Goal: Information Seeking & Learning: Learn about a topic

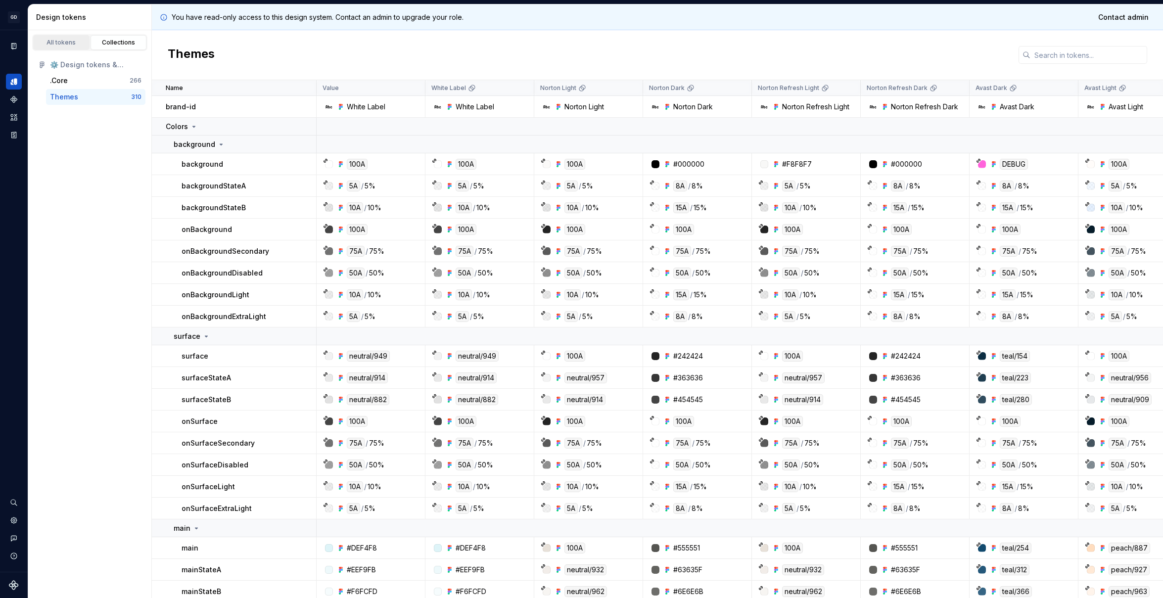
click at [42, 43] on div "All tokens" at bounding box center [61, 43] width 49 height 8
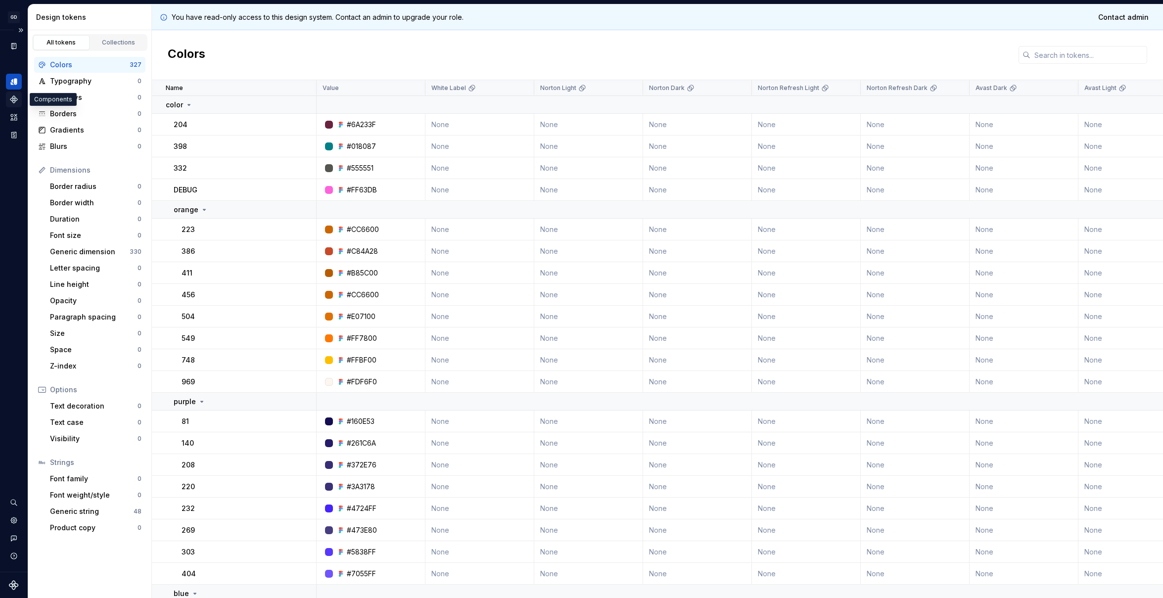
click at [13, 101] on icon "Components" at bounding box center [13, 99] width 7 height 7
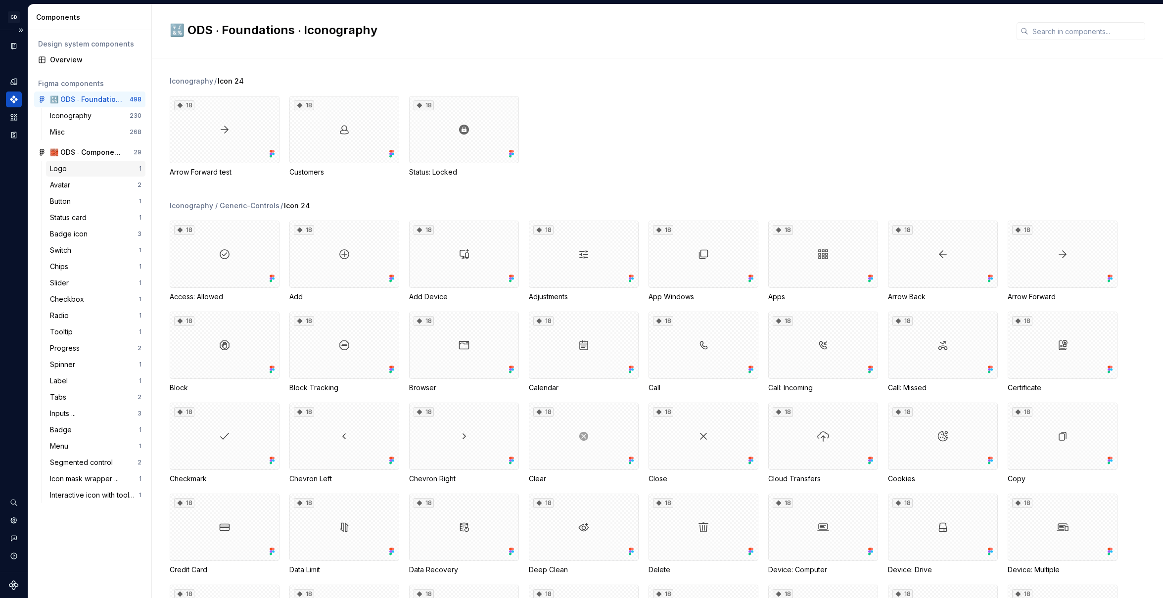
click at [70, 168] on div "Logo" at bounding box center [60, 169] width 21 height 10
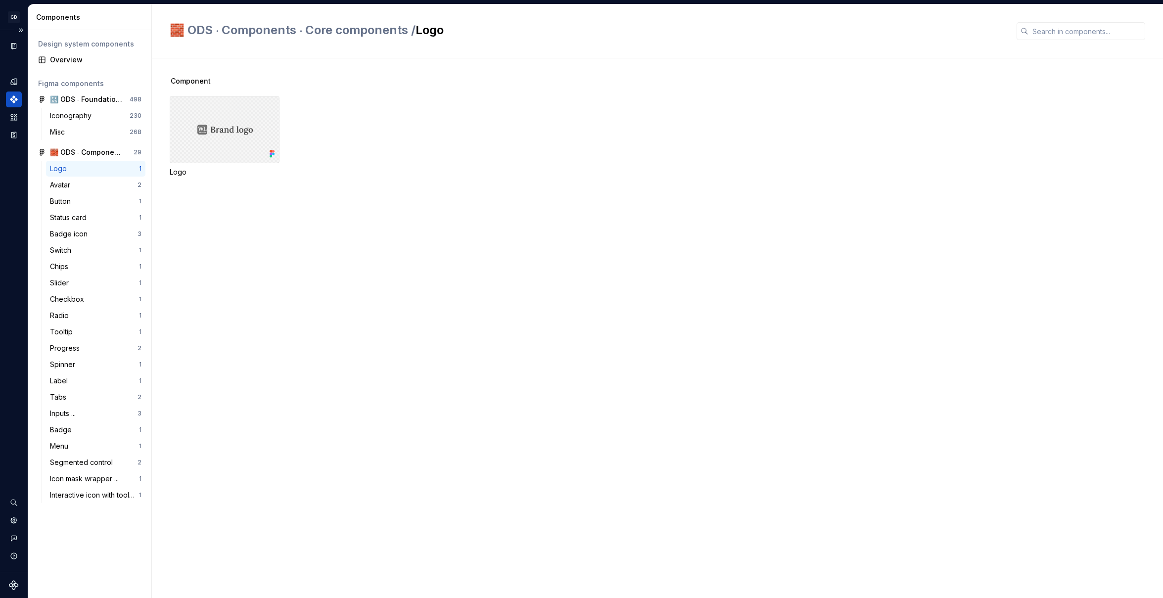
click at [259, 132] on div at bounding box center [225, 129] width 110 height 67
click at [224, 131] on div at bounding box center [225, 129] width 110 height 67
click at [14, 118] on icon "Assets" at bounding box center [13, 117] width 9 height 9
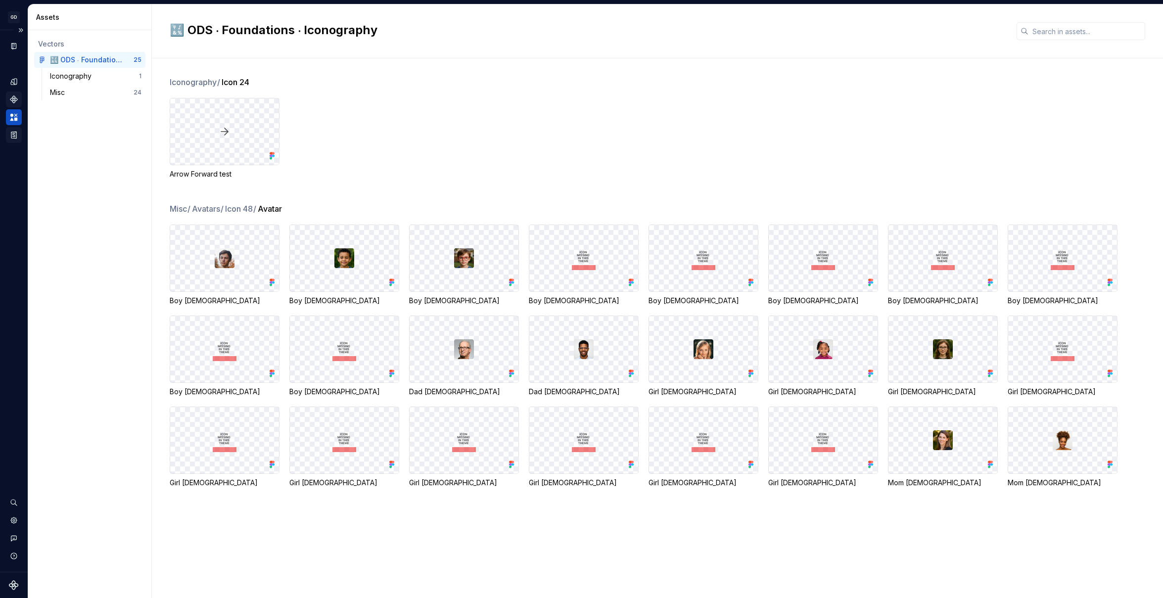
click at [19, 129] on div "Storybook stories" at bounding box center [14, 135] width 16 height 16
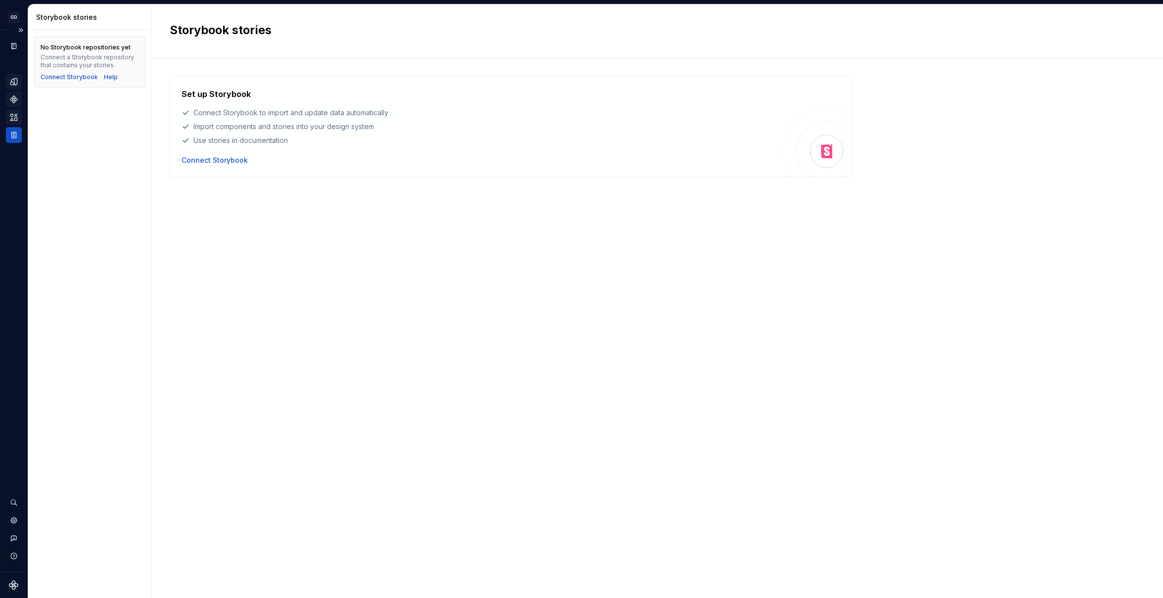
click at [14, 83] on icon "Design tokens" at bounding box center [13, 81] width 9 height 9
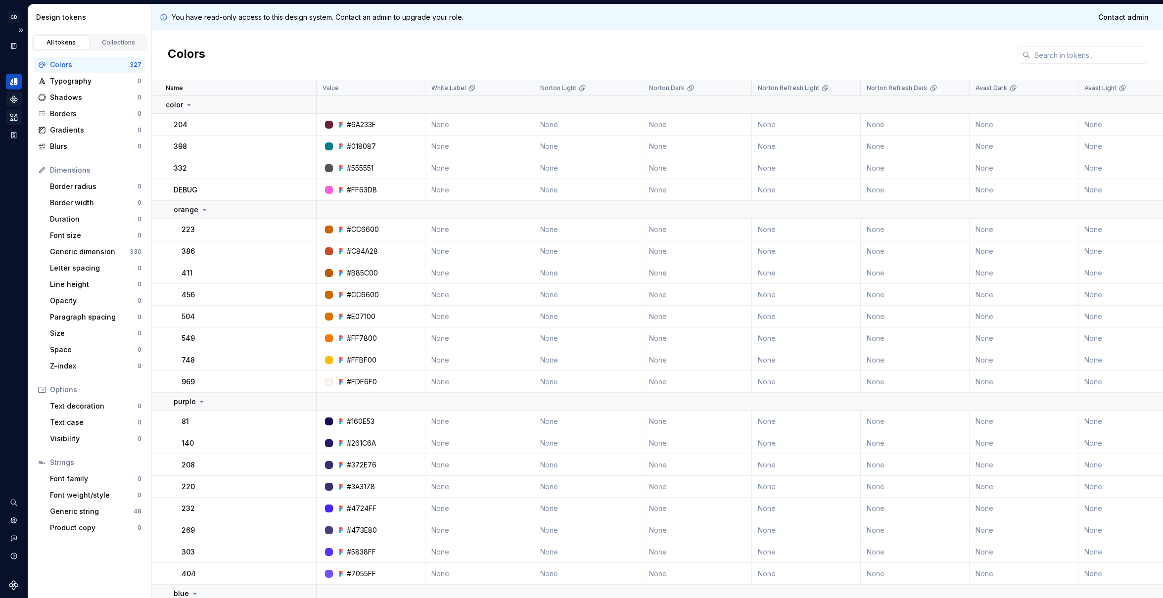
click at [16, 97] on icon "Components" at bounding box center [13, 99] width 9 height 9
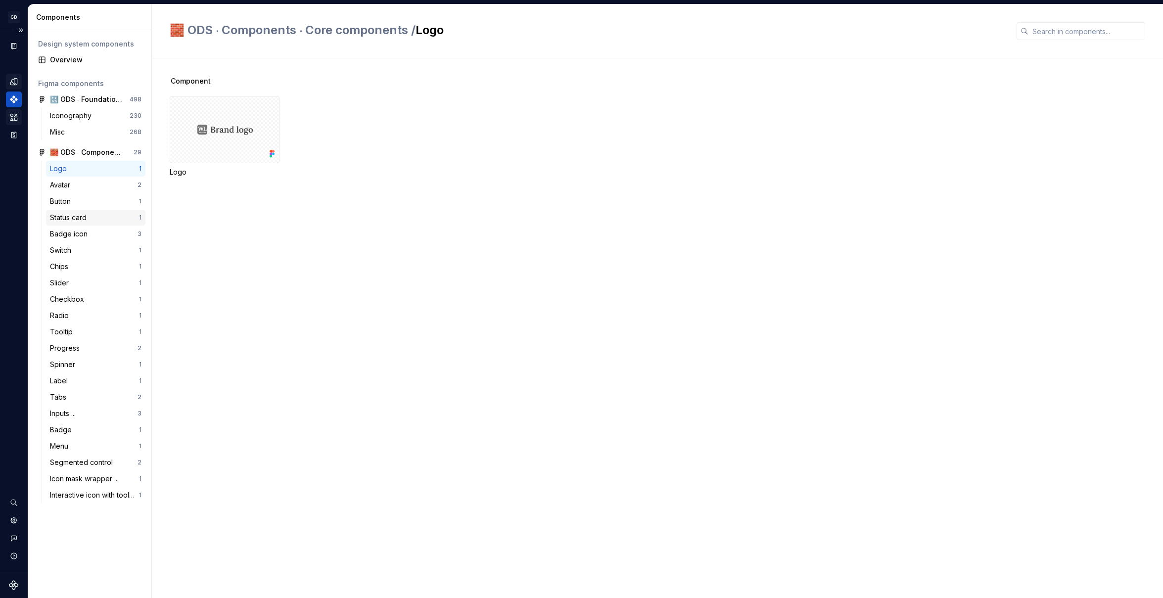
click at [88, 217] on div "Status card" at bounding box center [70, 218] width 41 height 10
click at [232, 148] on div "4" at bounding box center [225, 129] width 110 height 67
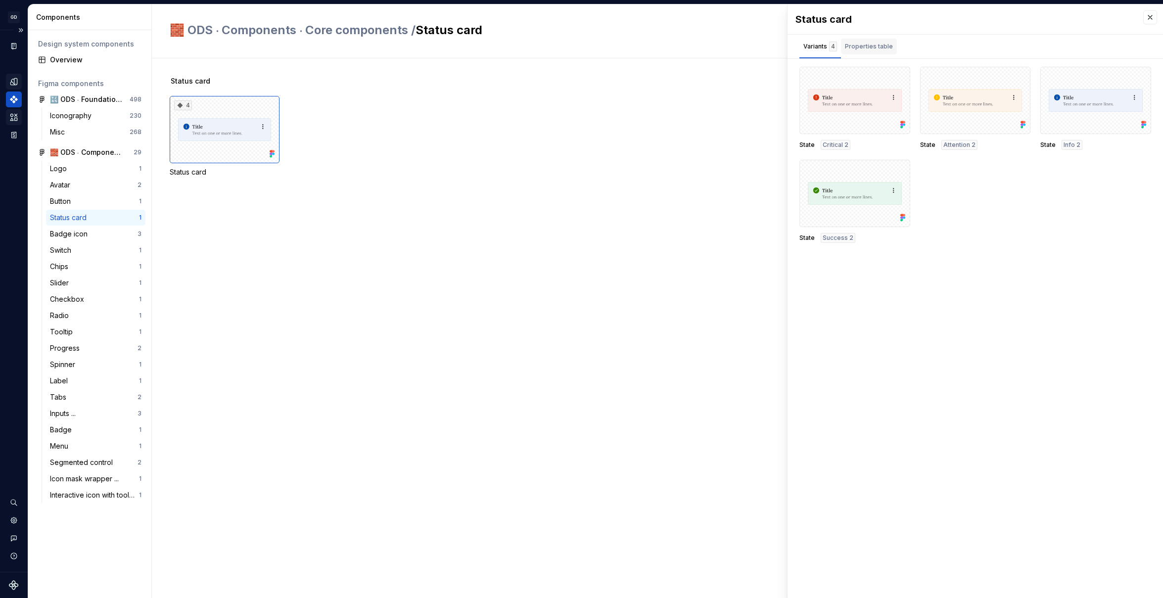
click at [872, 51] on div "Properties table" at bounding box center [869, 47] width 56 height 16
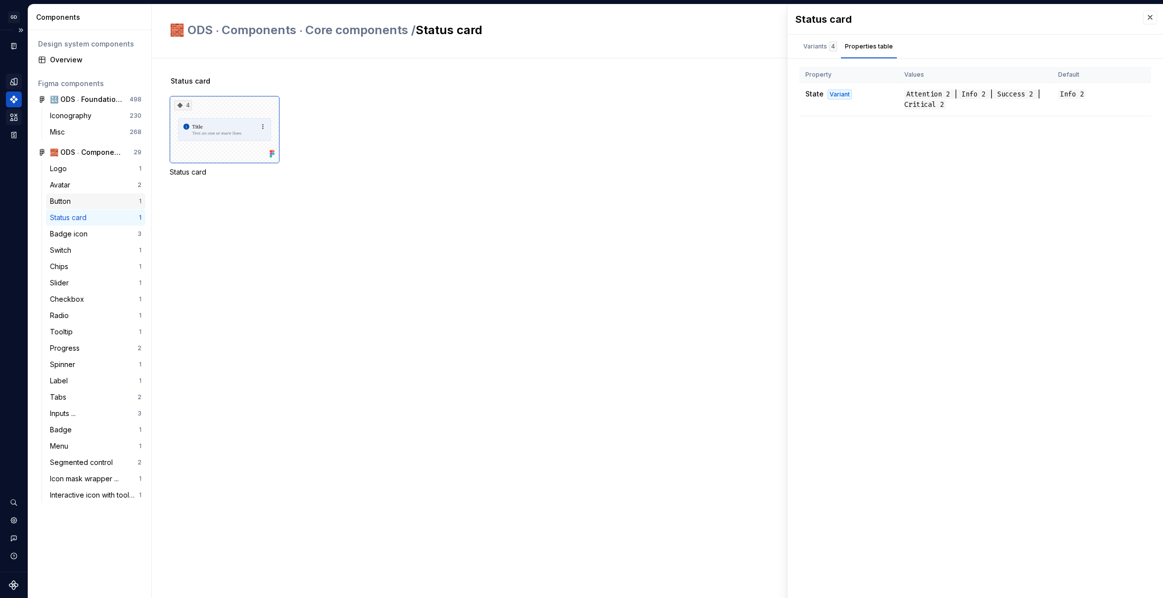
click at [64, 202] on div "Button" at bounding box center [62, 201] width 25 height 10
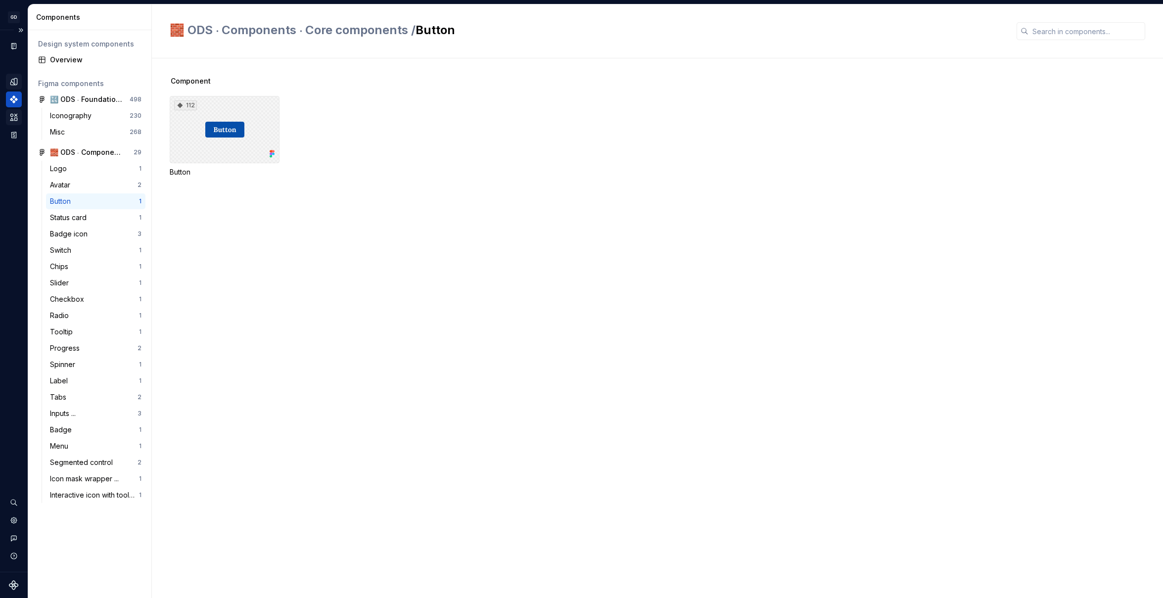
click at [235, 154] on div "112" at bounding box center [225, 129] width 110 height 67
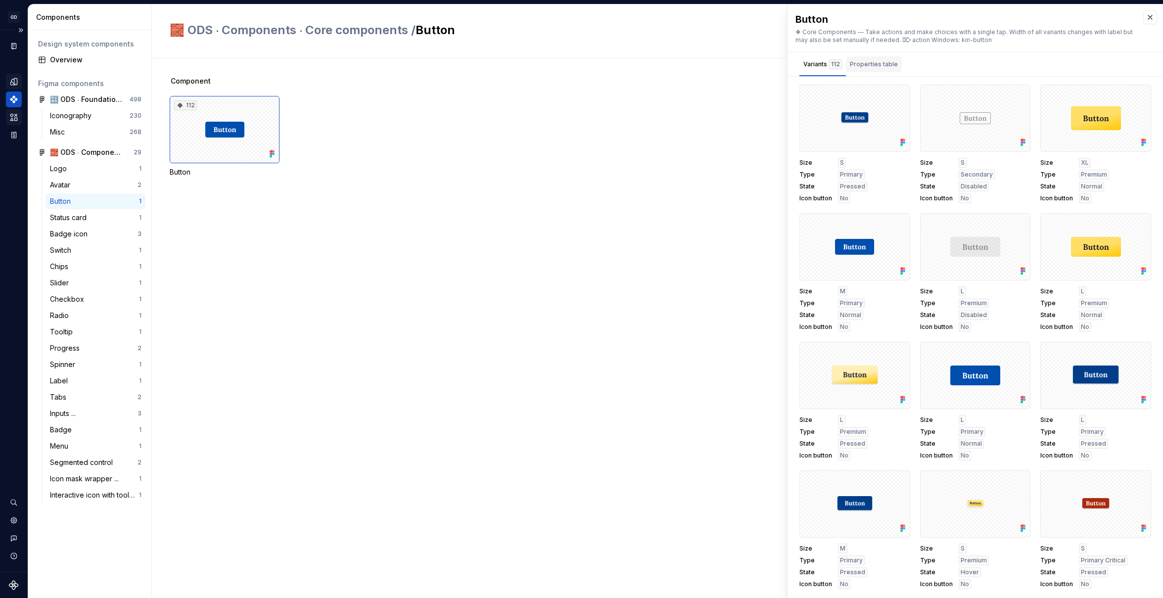
click at [887, 67] on div "Properties table" at bounding box center [874, 64] width 48 height 10
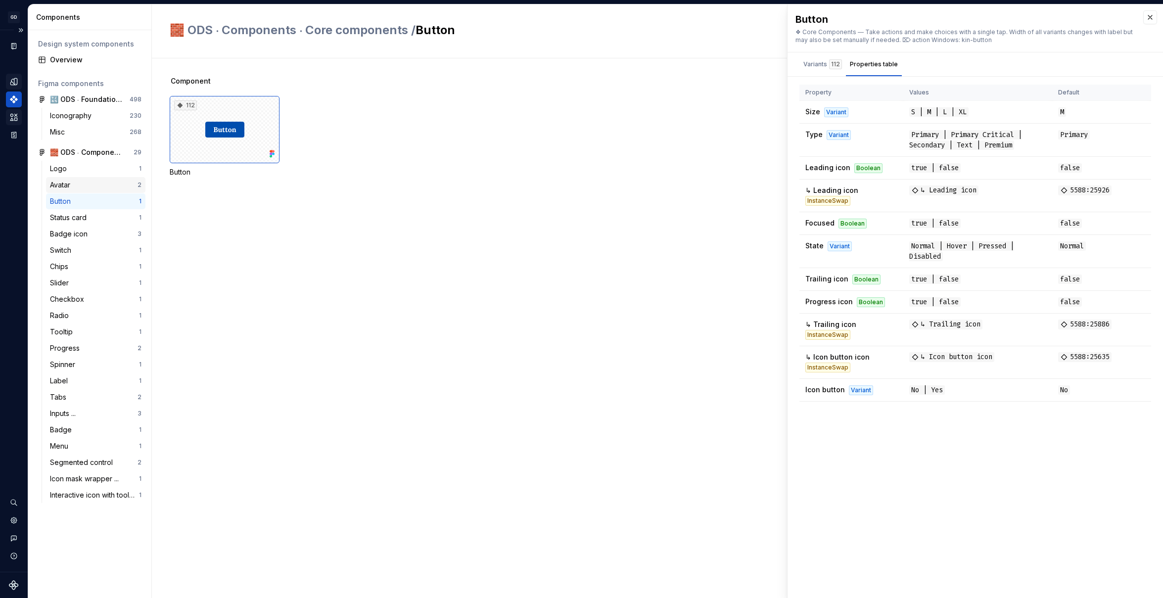
click at [69, 182] on div "Avatar" at bounding box center [62, 185] width 24 height 10
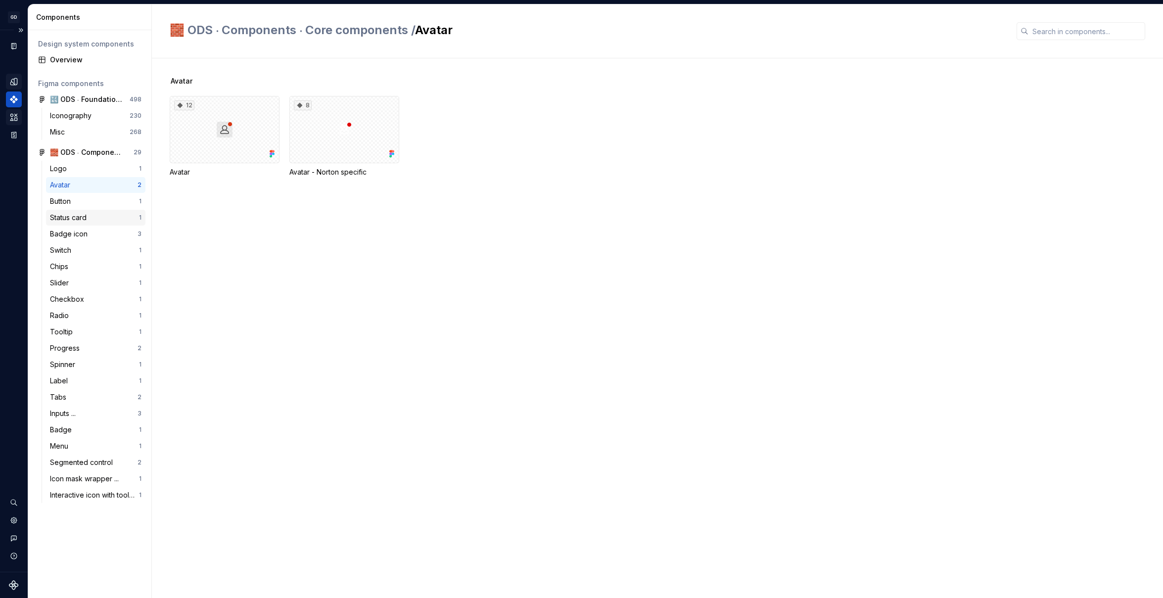
click at [71, 210] on div "Status card 1" at bounding box center [95, 218] width 99 height 16
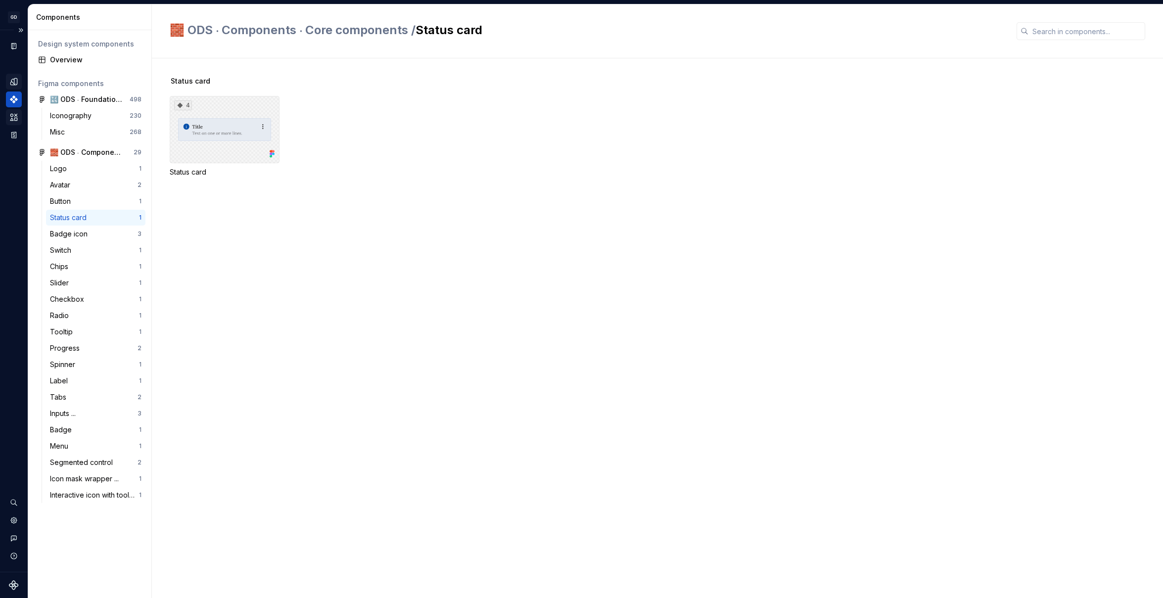
click at [202, 136] on div "4" at bounding box center [225, 129] width 110 height 67
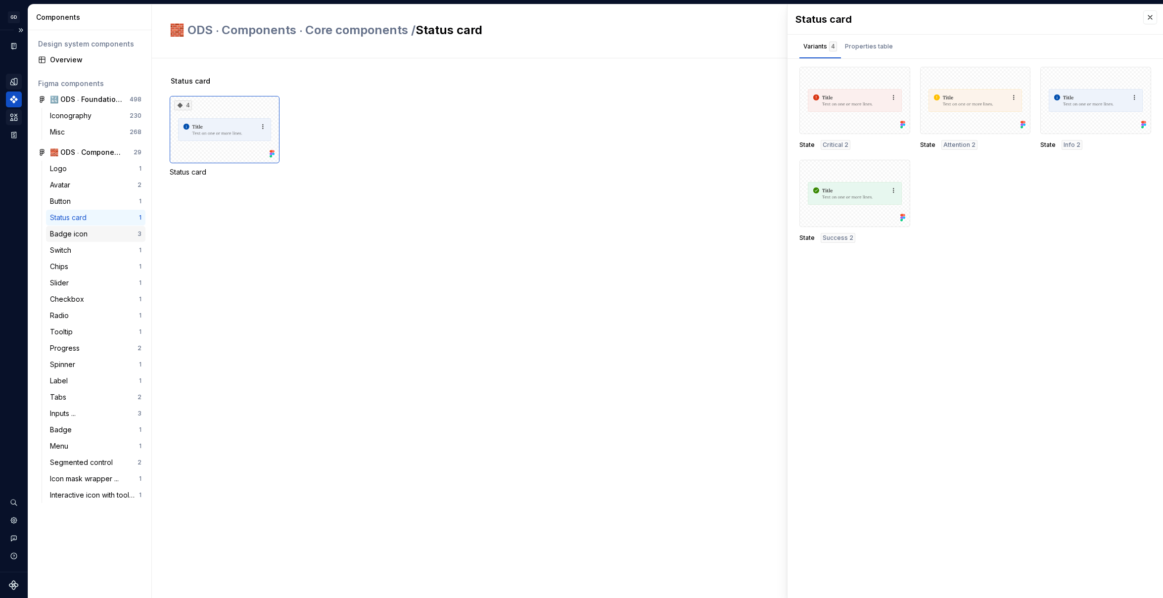
click at [90, 231] on div "Badge icon" at bounding box center [71, 234] width 42 height 10
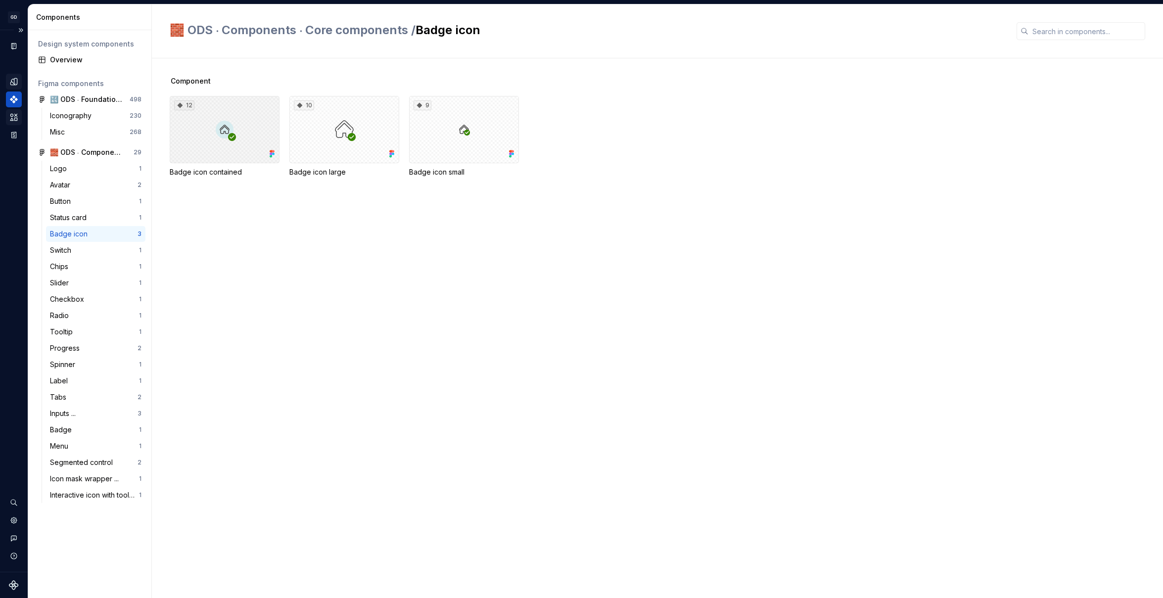
click at [253, 143] on div "12" at bounding box center [225, 129] width 110 height 67
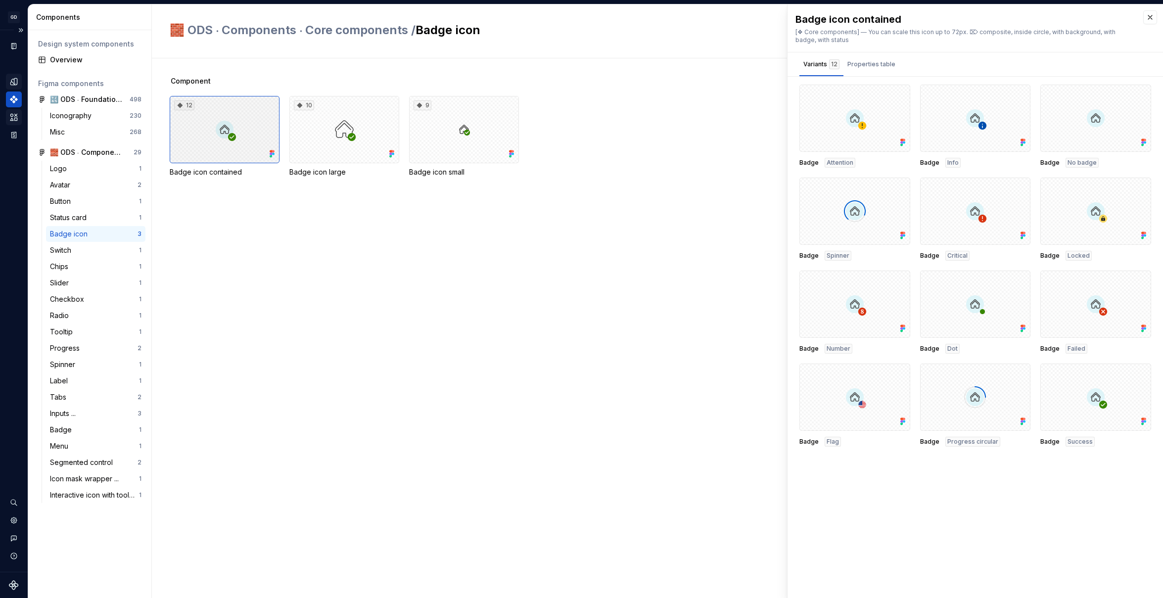
click at [253, 143] on div "12" at bounding box center [225, 129] width 110 height 67
click at [864, 66] on div "Properties table" at bounding box center [871, 64] width 48 height 10
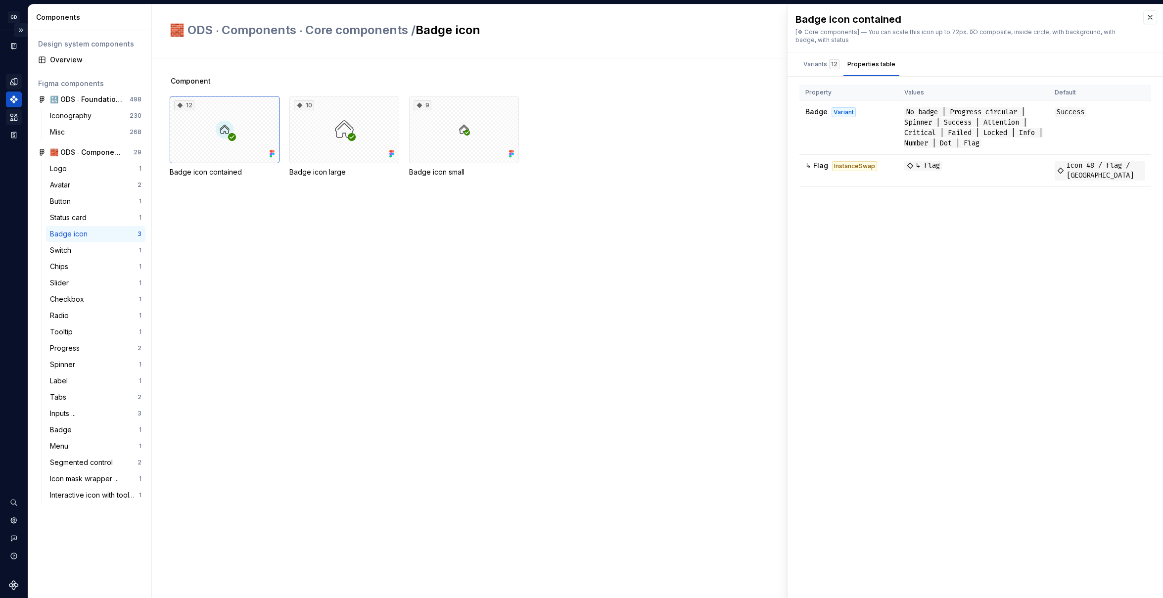
click at [19, 31] on button "Expand sidebar" at bounding box center [21, 30] width 14 height 14
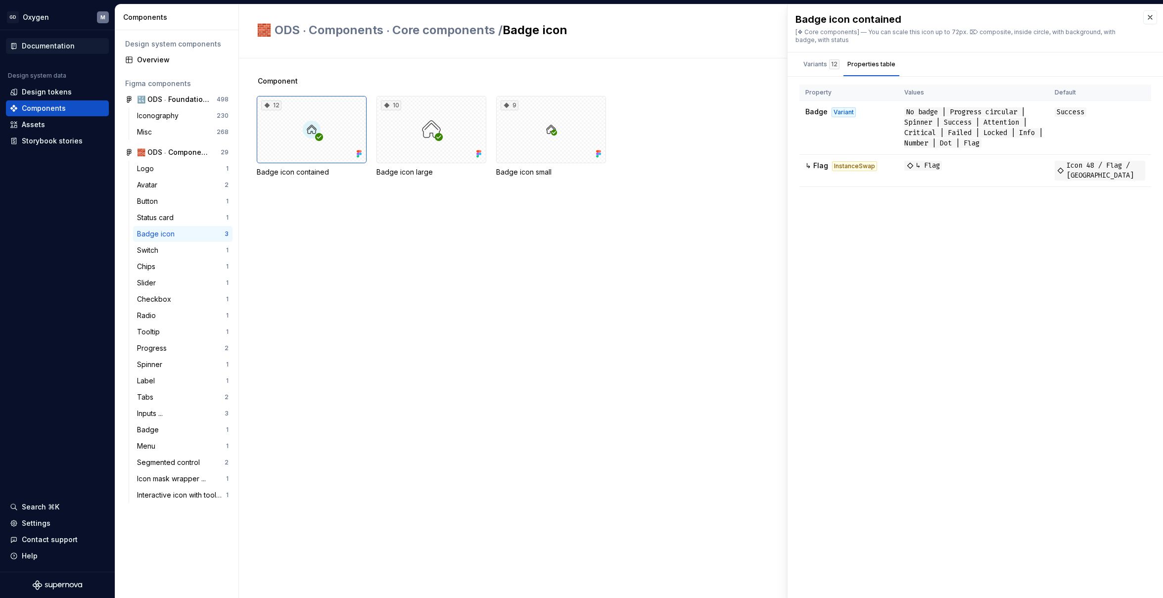
click at [33, 45] on div "Documentation" at bounding box center [48, 46] width 53 height 10
click at [15, 47] on icon at bounding box center [14, 46] width 3 height 5
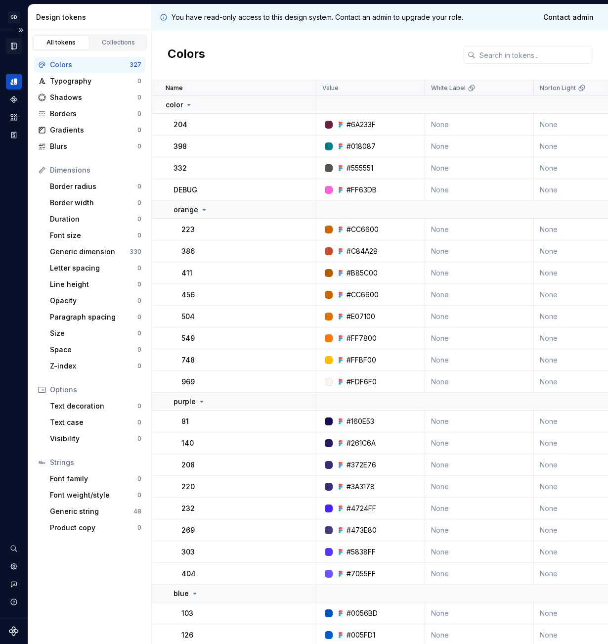
click at [13, 45] on icon "Documentation" at bounding box center [15, 46] width 4 height 5
click at [10, 114] on icon "Assets" at bounding box center [13, 117] width 9 height 9
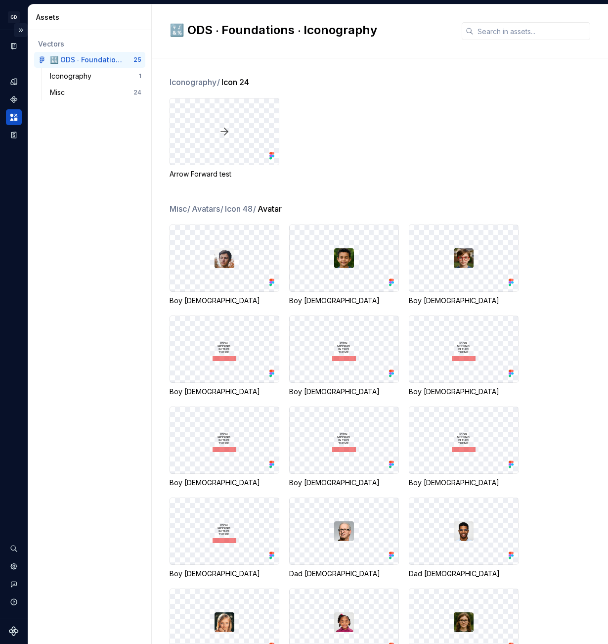
click at [20, 30] on button "Expand sidebar" at bounding box center [21, 30] width 14 height 14
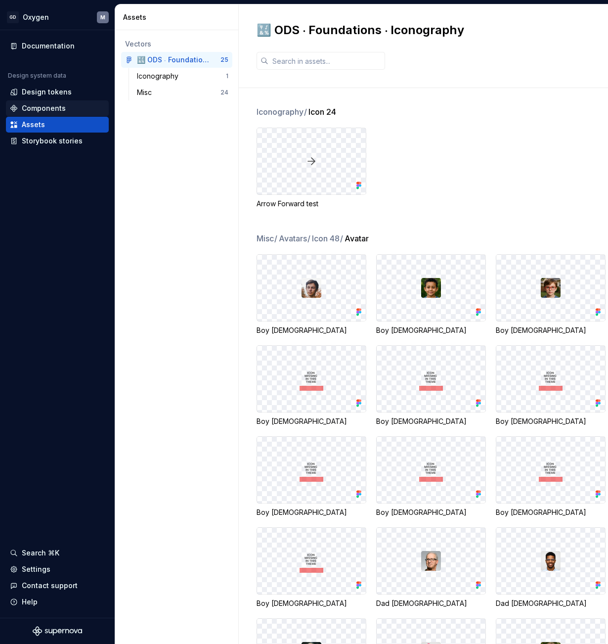
click at [54, 102] on div "Components" at bounding box center [57, 108] width 103 height 16
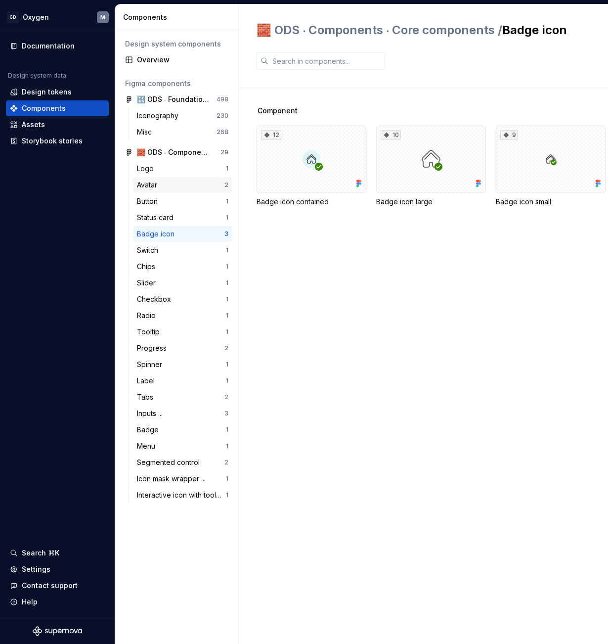
click at [154, 182] on div "Avatar" at bounding box center [149, 185] width 24 height 10
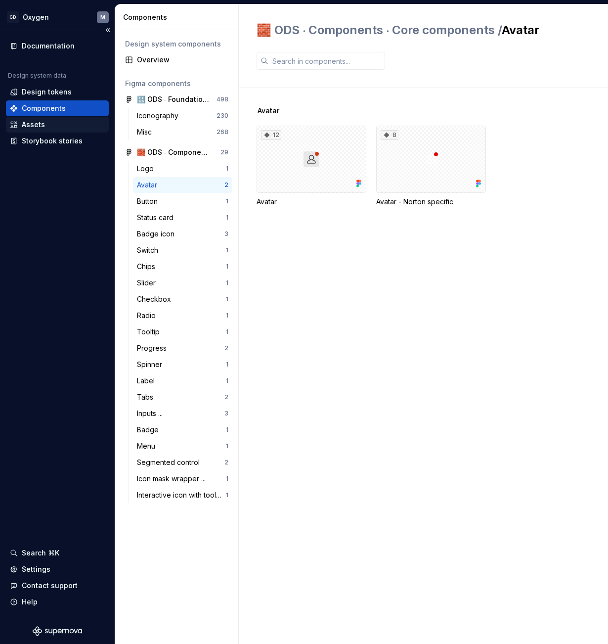
click at [63, 123] on div "Assets" at bounding box center [57, 125] width 95 height 10
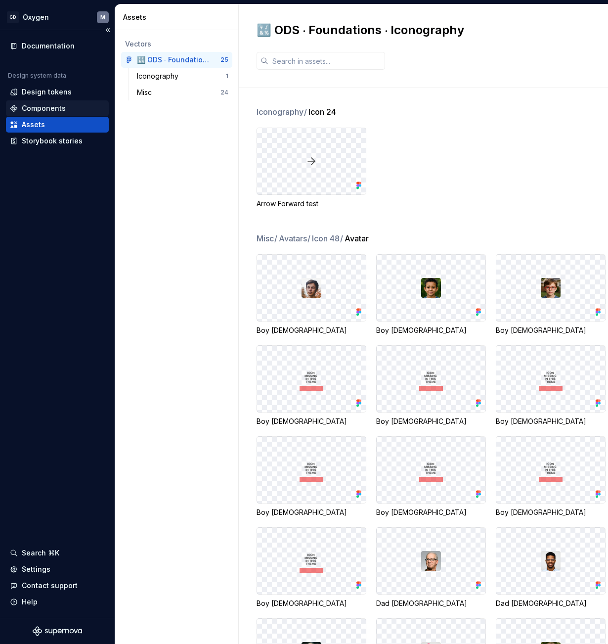
click at [36, 109] on div "Components" at bounding box center [44, 108] width 44 height 10
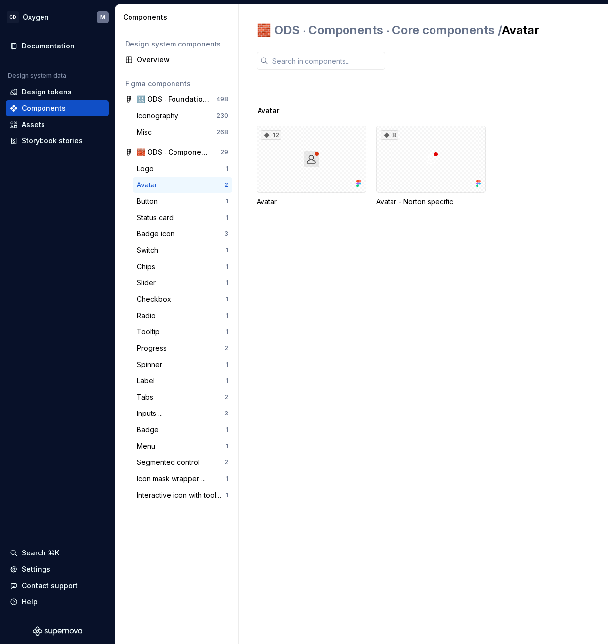
click at [156, 185] on div "Avatar" at bounding box center [149, 185] width 24 height 10
click at [303, 173] on div "12" at bounding box center [312, 159] width 110 height 67
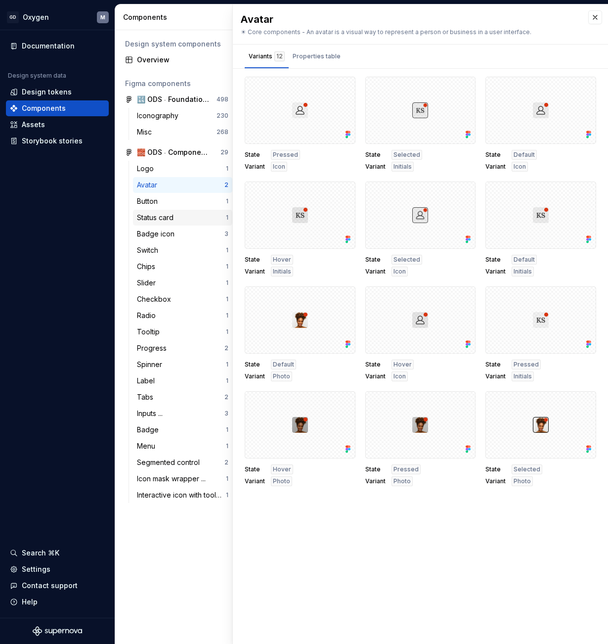
click at [155, 213] on div "Status card" at bounding box center [157, 218] width 41 height 10
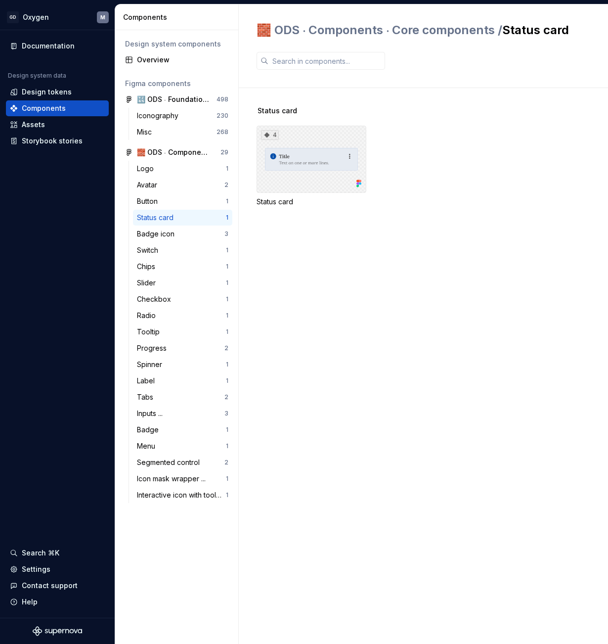
click at [289, 156] on div "4" at bounding box center [312, 159] width 110 height 67
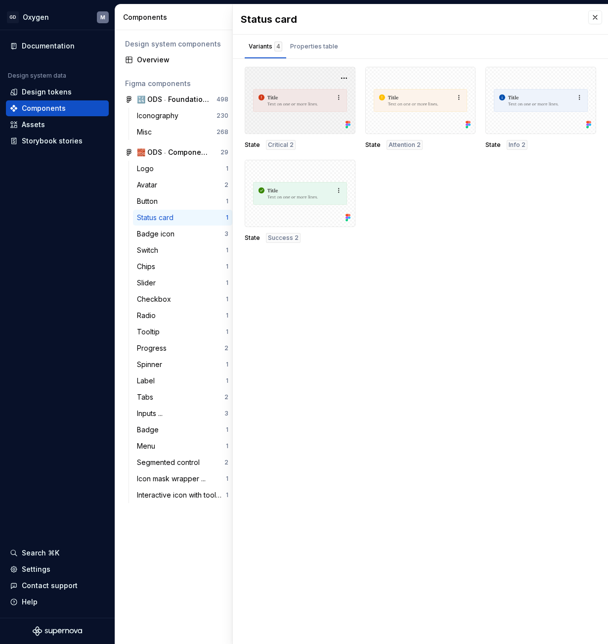
click at [324, 107] on div at bounding box center [300, 100] width 111 height 67
click at [333, 43] on div "Properties table" at bounding box center [314, 47] width 48 height 10
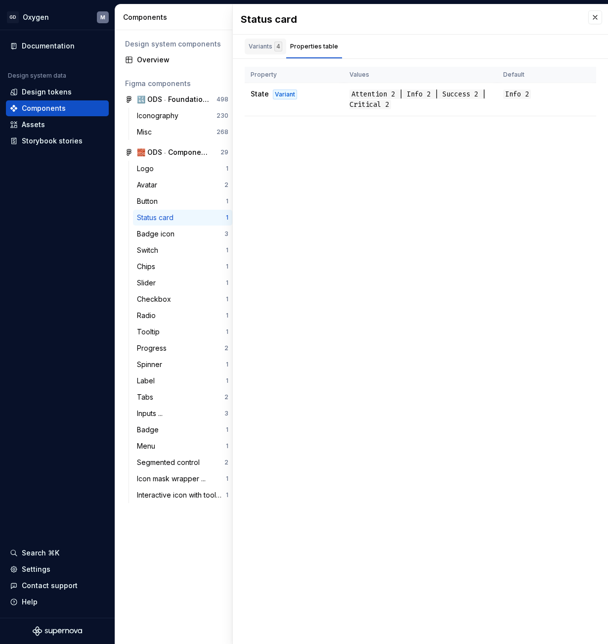
click at [262, 47] on div "Variants 4" at bounding box center [266, 47] width 34 height 10
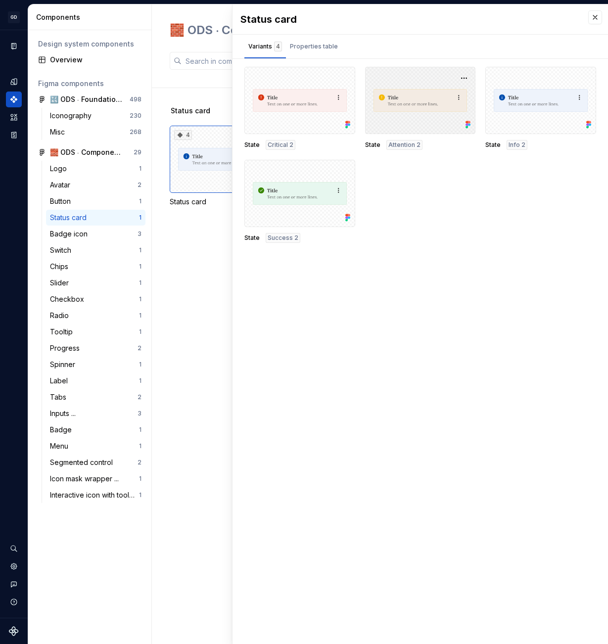
click at [427, 117] on div at bounding box center [420, 100] width 111 height 67
click at [534, 104] on div at bounding box center [540, 100] width 111 height 67
click at [447, 116] on div at bounding box center [420, 100] width 111 height 67
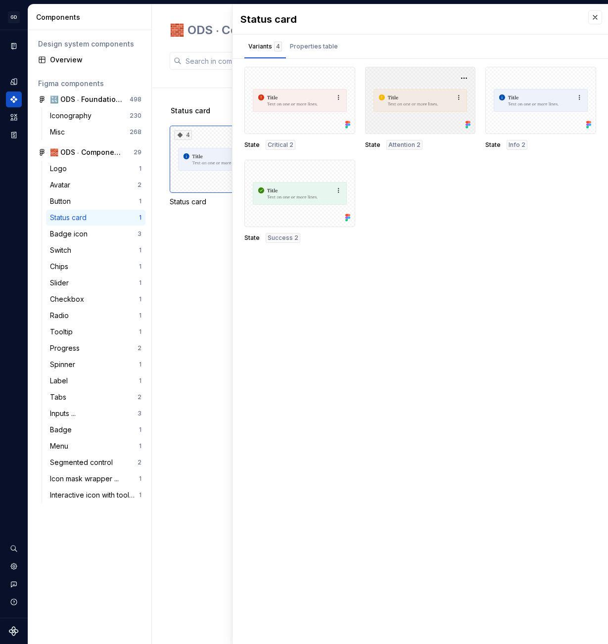
click at [419, 108] on div at bounding box center [420, 100] width 111 height 67
click at [14, 82] on icon "Design tokens" at bounding box center [13, 81] width 9 height 9
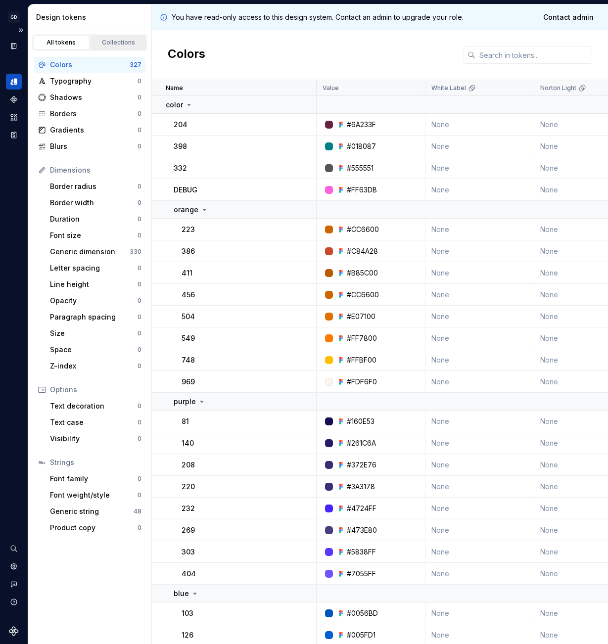
click at [122, 41] on div "Collections" at bounding box center [118, 43] width 49 height 8
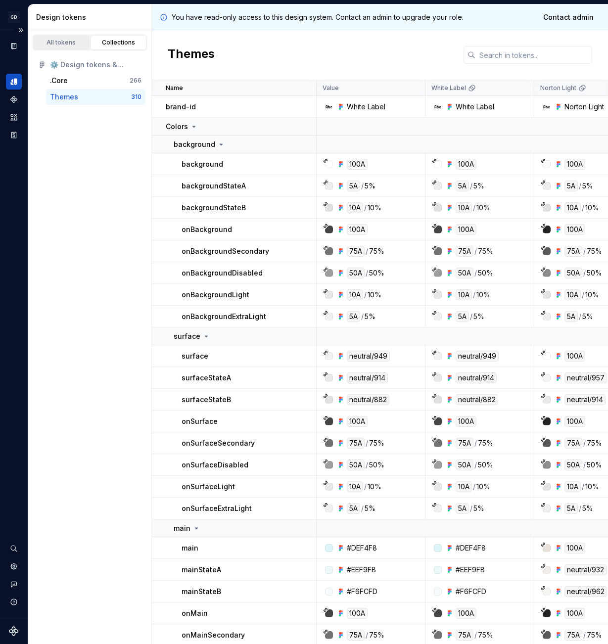
click at [58, 44] on div "All tokens" at bounding box center [61, 43] width 49 height 8
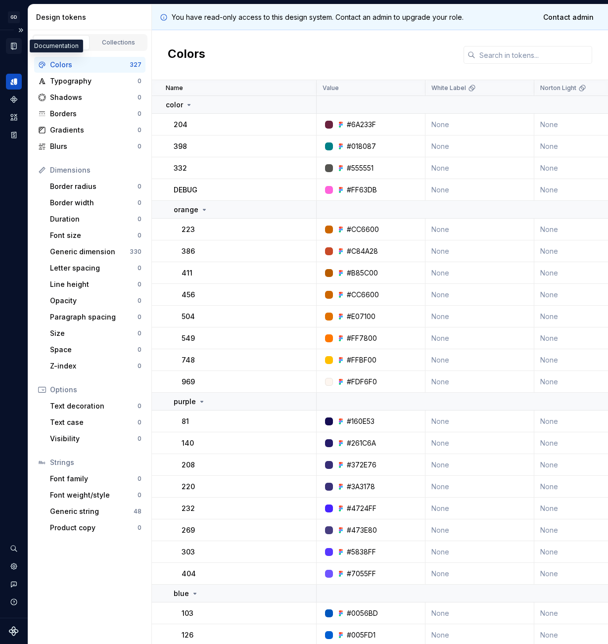
click at [14, 47] on icon "Documentation" at bounding box center [15, 46] width 4 height 5
click at [11, 101] on icon "Components" at bounding box center [13, 99] width 9 height 9
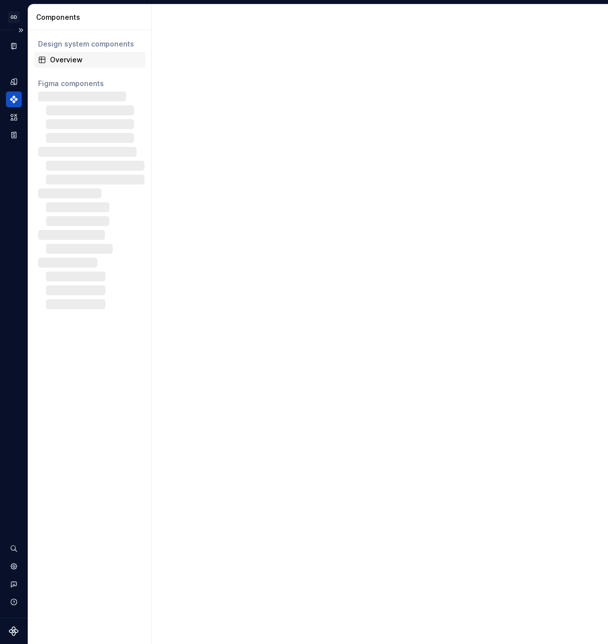
click at [55, 59] on div "Overview" at bounding box center [95, 60] width 91 height 10
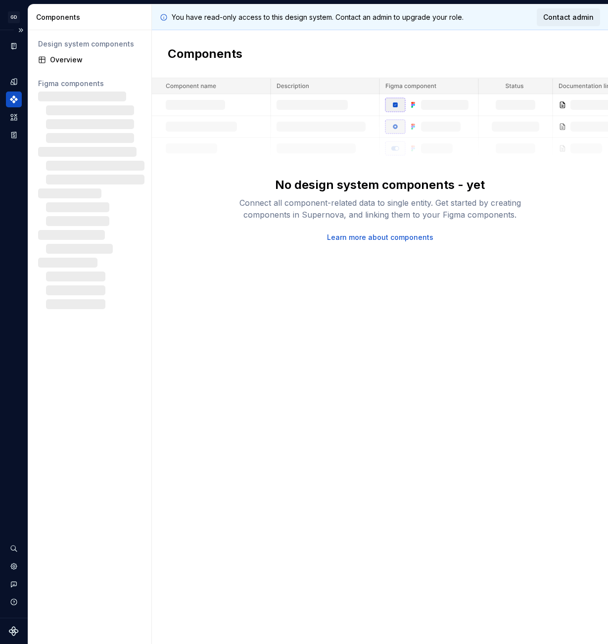
click at [560, 16] on span "Contact admin" at bounding box center [568, 17] width 50 height 10
click at [58, 46] on div "Design system components" at bounding box center [89, 44] width 103 height 10
click at [58, 63] on div "Overview" at bounding box center [95, 60] width 91 height 10
click at [13, 113] on div "Assets" at bounding box center [14, 117] width 16 height 16
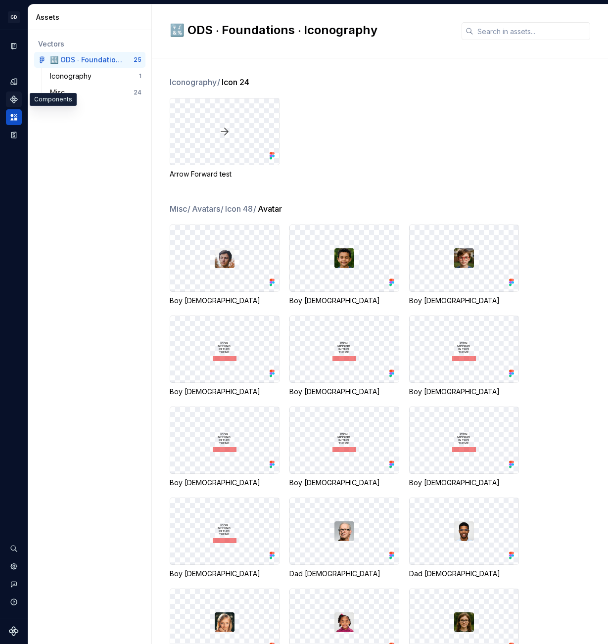
click at [16, 96] on icon "Components" at bounding box center [13, 99] width 9 height 9
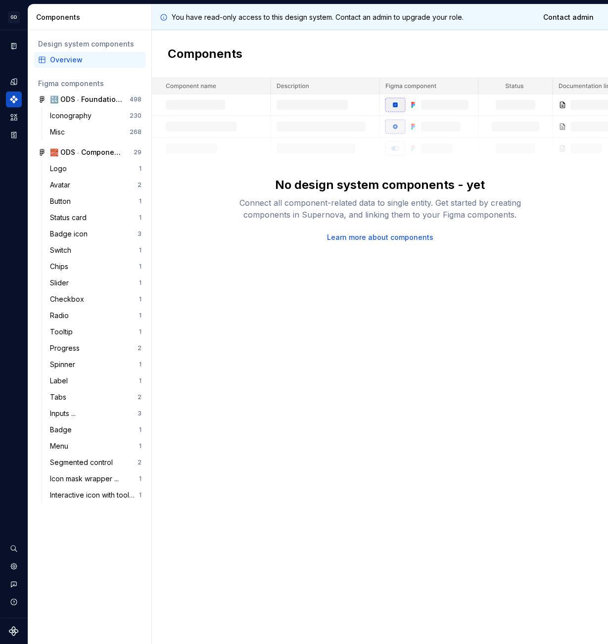
click at [59, 63] on div "Overview" at bounding box center [95, 60] width 91 height 10
click at [58, 63] on div "Overview" at bounding box center [95, 60] width 91 height 10
click at [375, 237] on link "Learn more about components" at bounding box center [380, 237] width 106 height 10
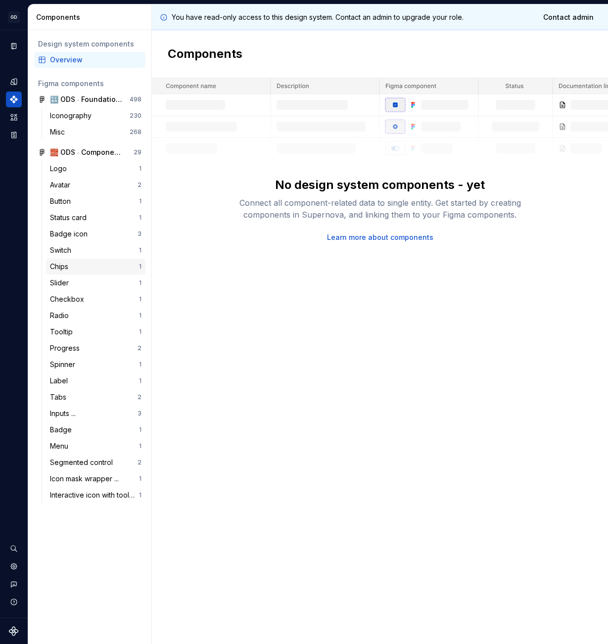
click at [57, 269] on div "Chips" at bounding box center [61, 267] width 22 height 10
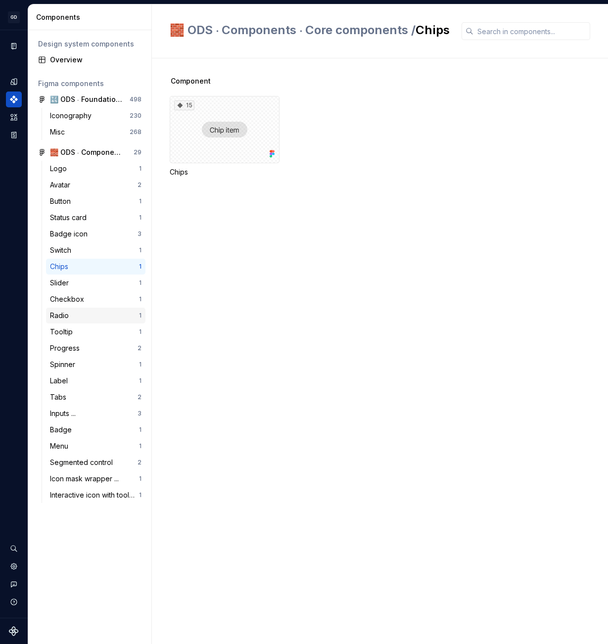
click at [63, 313] on div "Radio" at bounding box center [61, 316] width 23 height 10
click at [80, 60] on div "Overview" at bounding box center [95, 60] width 91 height 10
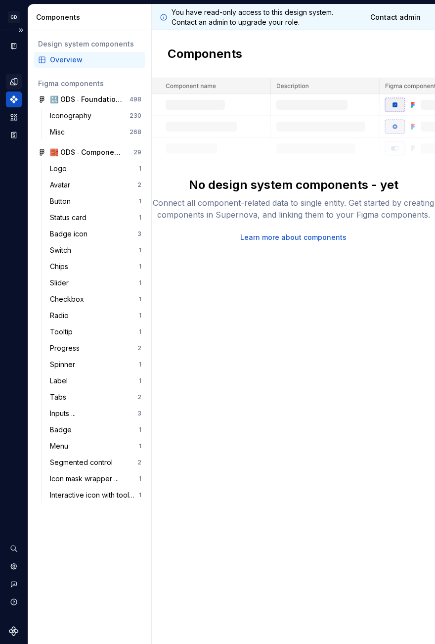
click at [15, 82] on icon "Design tokens" at bounding box center [15, 81] width 3 height 6
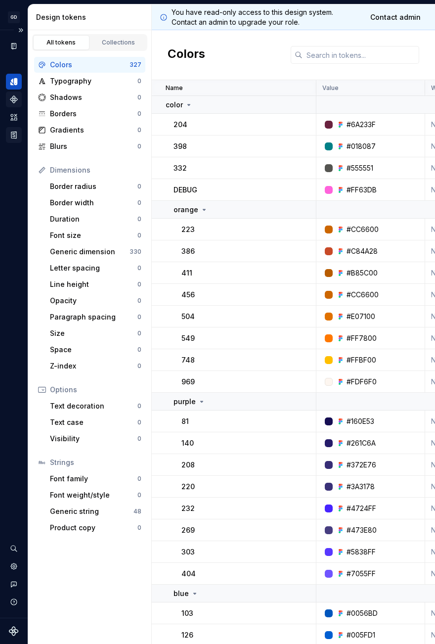
click at [11, 135] on icon "Storybook stories" at bounding box center [13, 135] width 9 height 9
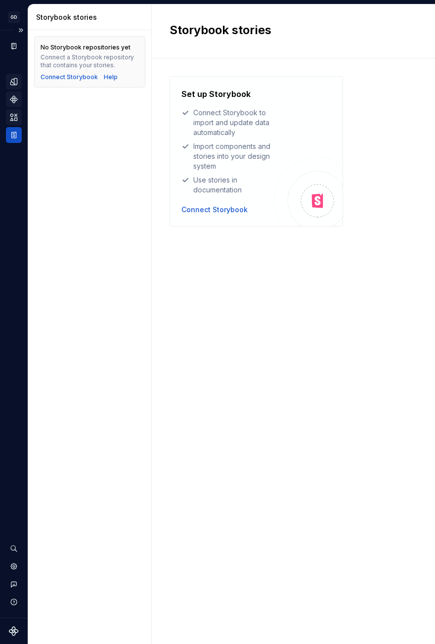
click at [12, 115] on icon "Assets" at bounding box center [13, 117] width 7 height 6
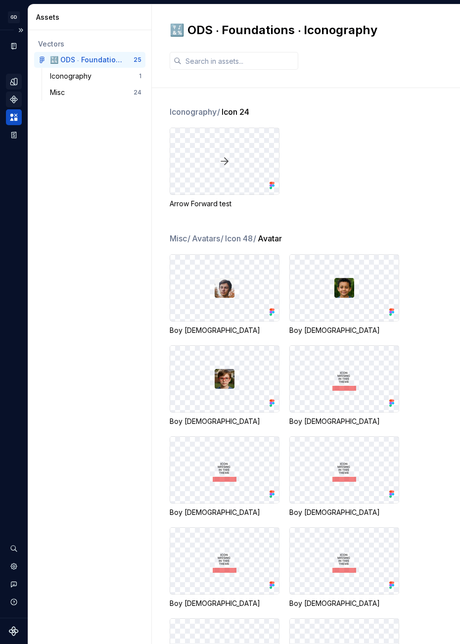
click at [19, 91] on div "Components" at bounding box center [14, 99] width 16 height 16
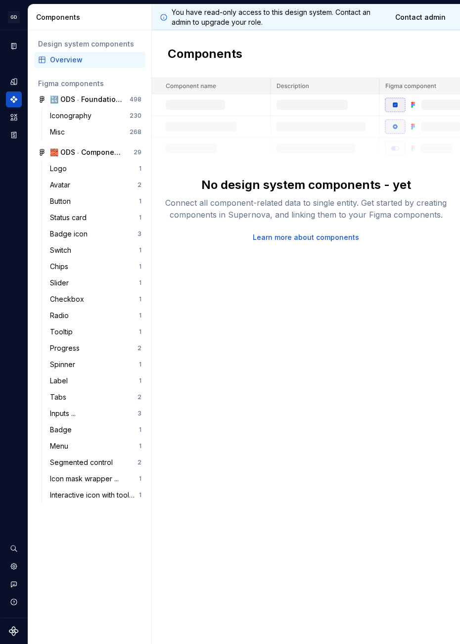
click at [51, 65] on div "Overview" at bounding box center [89, 60] width 111 height 16
click at [61, 40] on div "Design system components" at bounding box center [89, 44] width 103 height 10
click at [77, 17] on div "Components" at bounding box center [91, 17] width 111 height 10
click at [76, 151] on div "🧱 ODS ⸱ Components ⸱ Core components" at bounding box center [87, 152] width 74 height 10
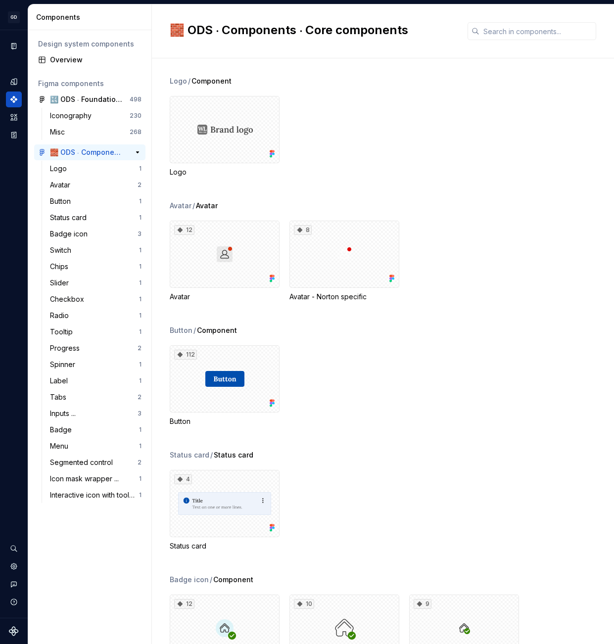
click at [92, 149] on div "🧱 ODS ⸱ Components ⸱ Core components" at bounding box center [87, 152] width 74 height 10
